Goal: Task Accomplishment & Management: Manage account settings

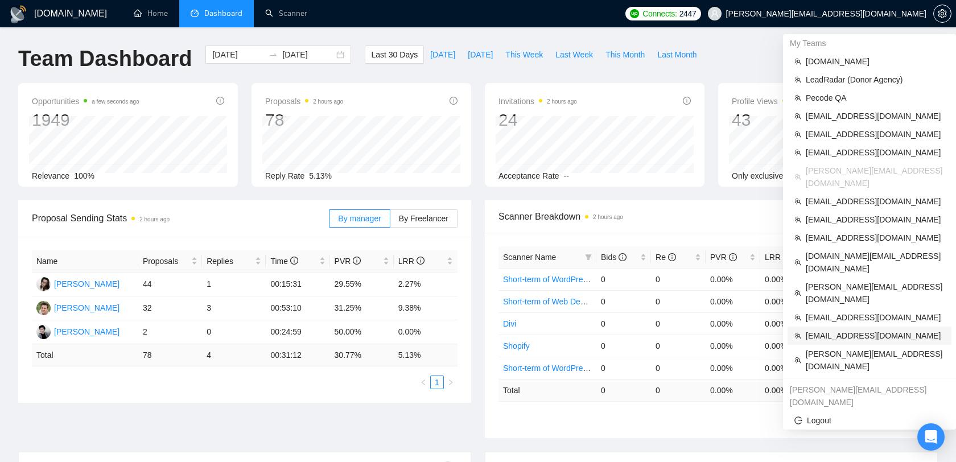
click at [853, 329] on span "[EMAIL_ADDRESS][DOMAIN_NAME]" at bounding box center [875, 335] width 139 height 13
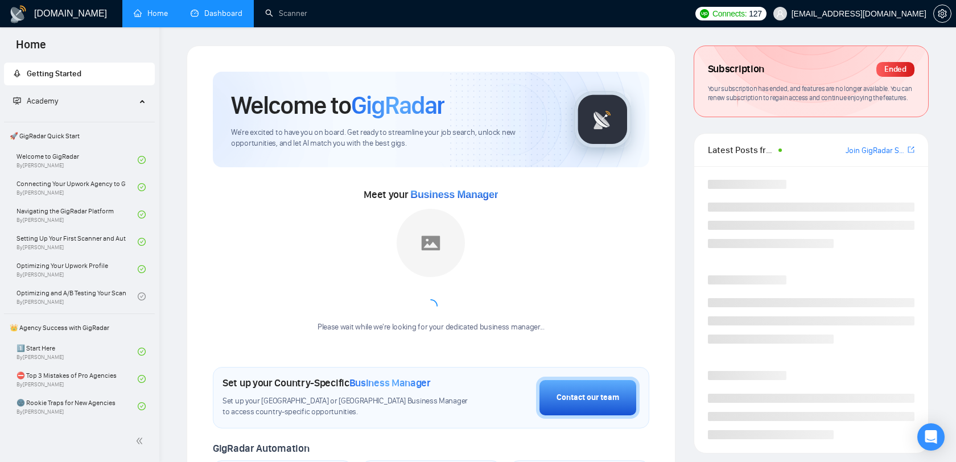
click at [216, 18] on link "Dashboard" at bounding box center [217, 14] width 52 height 10
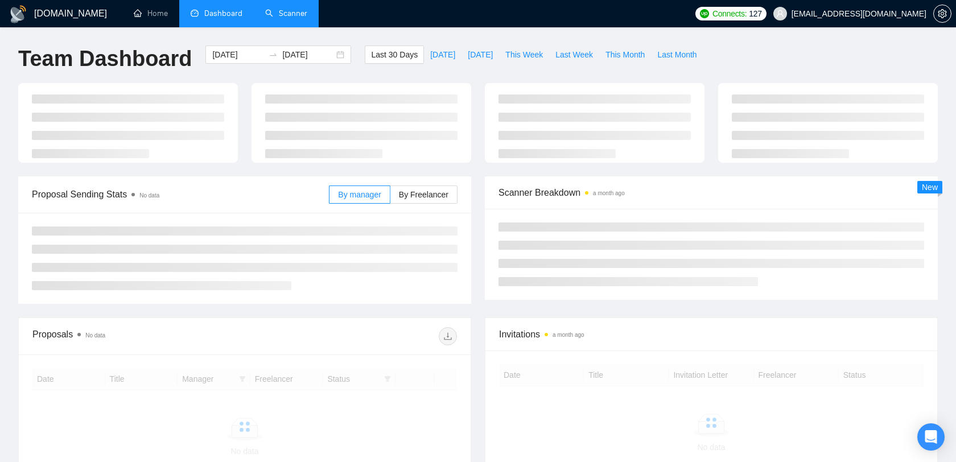
click at [298, 9] on link "Scanner" at bounding box center [286, 14] width 42 height 10
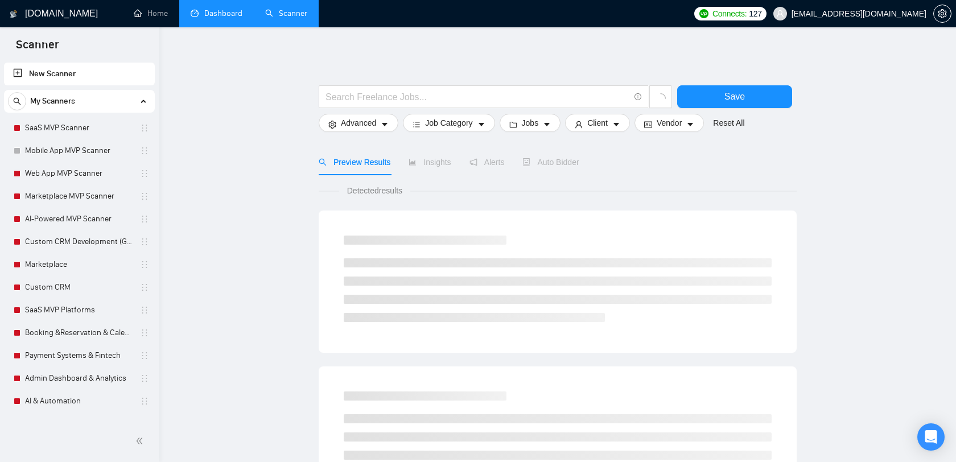
click at [886, 24] on span "[EMAIL_ADDRESS][DOMAIN_NAME]" at bounding box center [849, 13] width 167 height 36
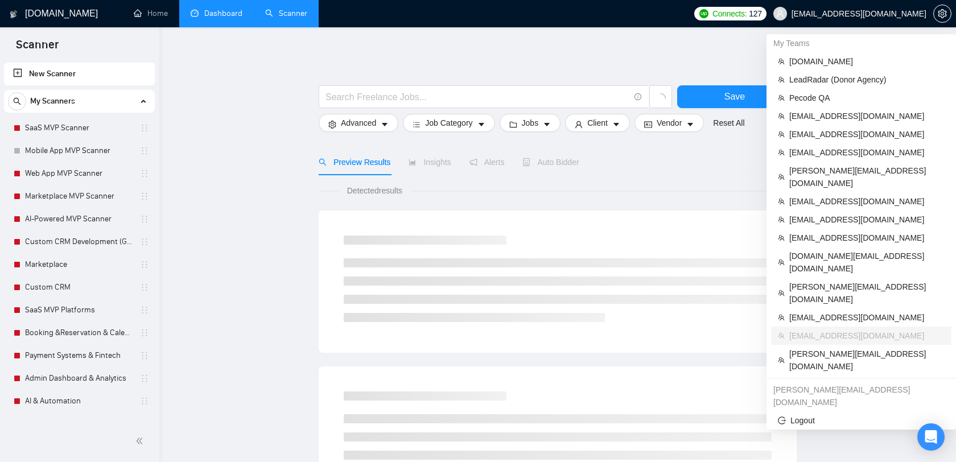
click at [886, 14] on span "[EMAIL_ADDRESS][DOMAIN_NAME]" at bounding box center [858, 14] width 135 height 0
click at [836, 102] on span "Pecode QA" at bounding box center [866, 98] width 155 height 13
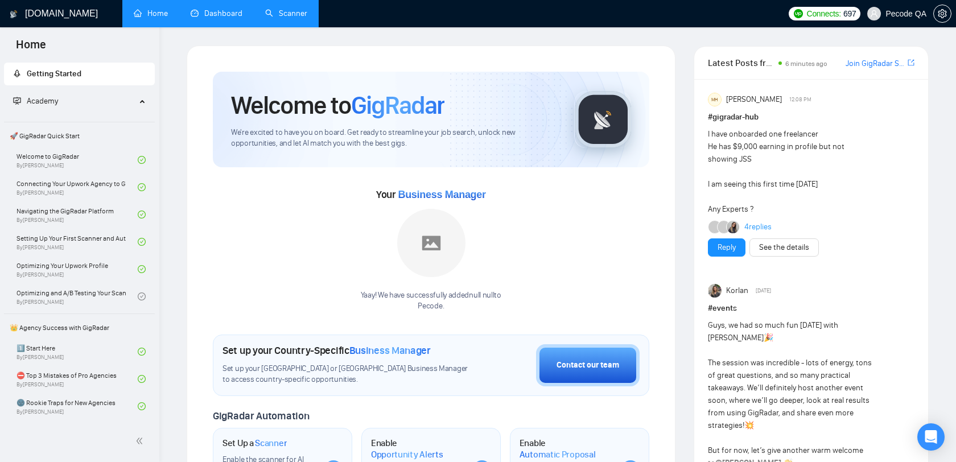
click at [229, 18] on link "Dashboard" at bounding box center [217, 14] width 52 height 10
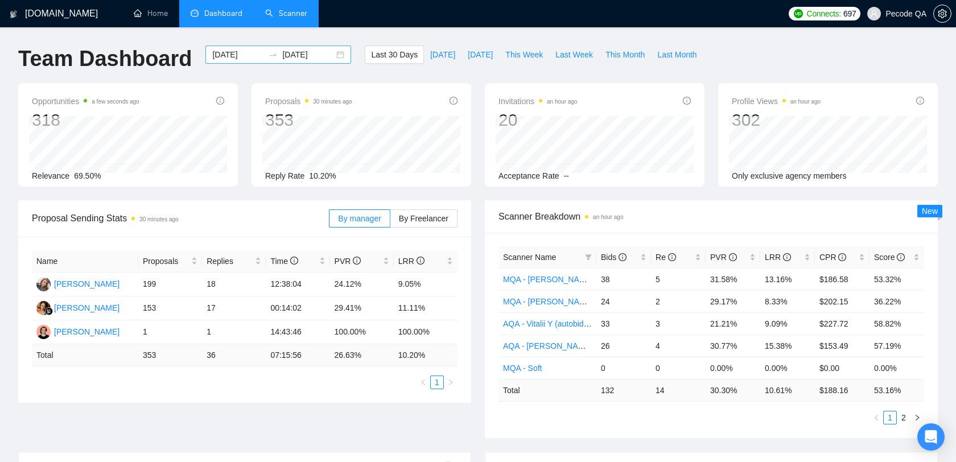
click at [234, 57] on input "[DATE]" at bounding box center [238, 54] width 52 height 13
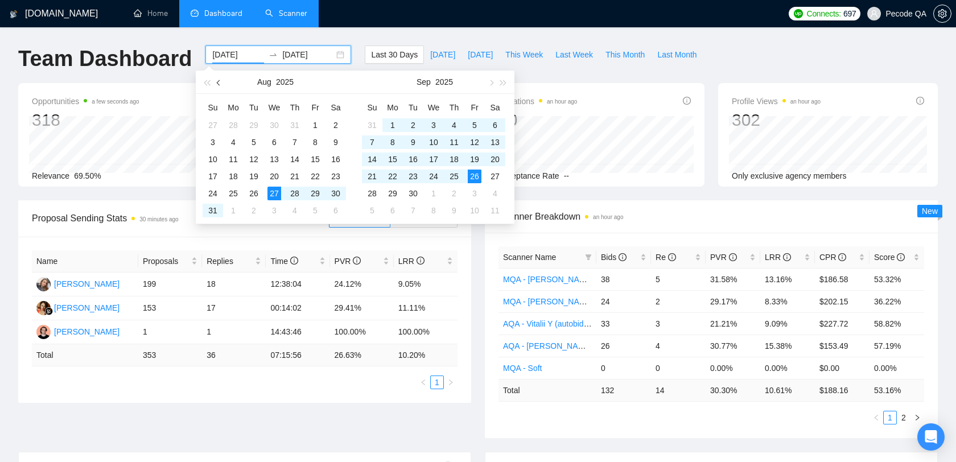
click at [221, 84] on button "button" at bounding box center [219, 82] width 13 height 23
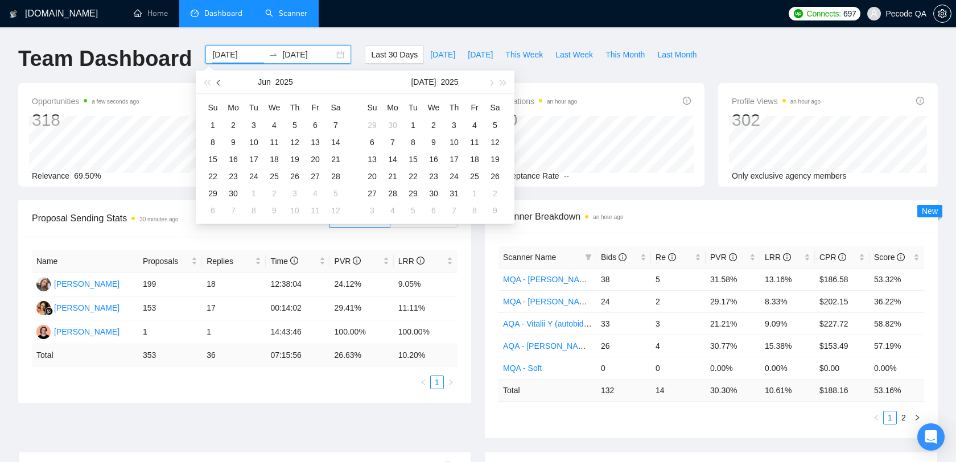
click at [221, 84] on button "button" at bounding box center [219, 82] width 13 height 23
type input "[DATE]"
click at [249, 136] on div "8" at bounding box center [254, 142] width 14 height 14
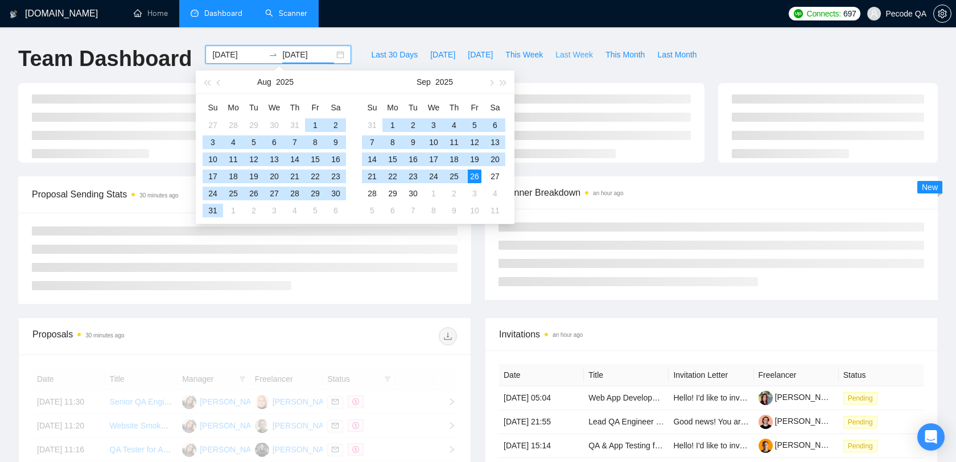
type input "[DATE]"
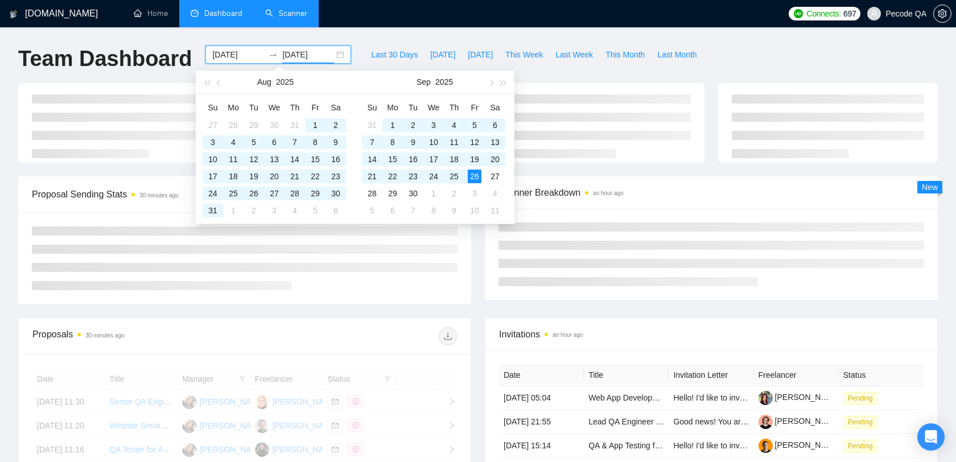
click at [606, 32] on div "[DOMAIN_NAME] Home Dashboard Scanner Connects: 697 Pecode QA Team Dashboard [DA…" at bounding box center [478, 384] width 956 height 768
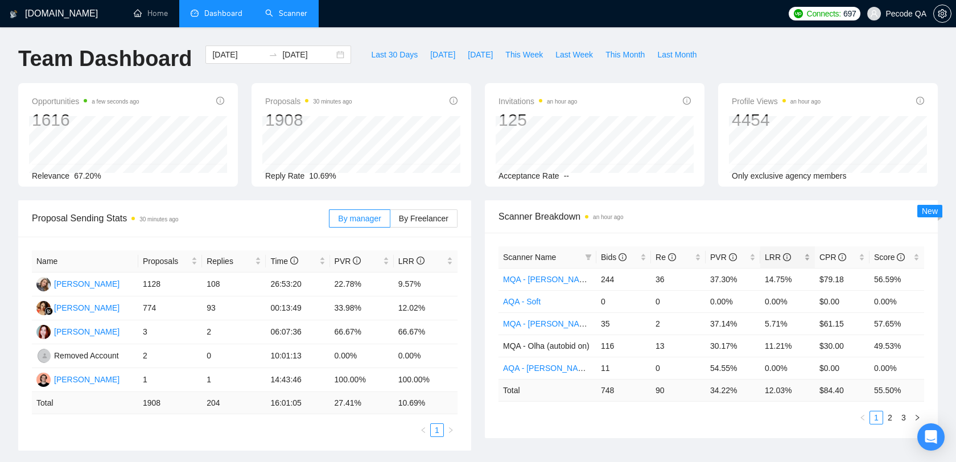
click at [808, 255] on div "LRR" at bounding box center [788, 257] width 46 height 13
click at [828, 222] on span "Scanner Breakdown an hour ago" at bounding box center [711, 216] width 426 height 14
